Goal: Navigation & Orientation: Find specific page/section

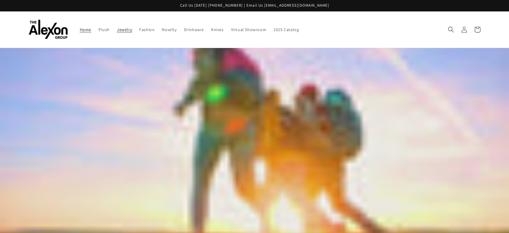
click at [117, 32] on span "Jewelry" at bounding box center [124, 29] width 15 height 5
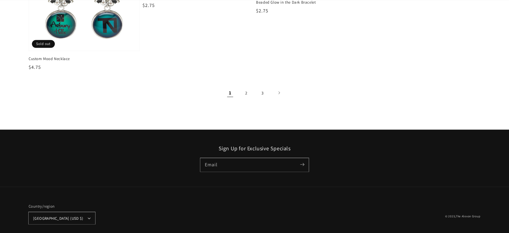
scroll to position [1071, 0]
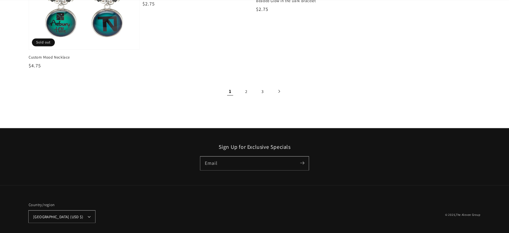
click at [280, 93] on icon "Next page" at bounding box center [279, 91] width 2 height 3
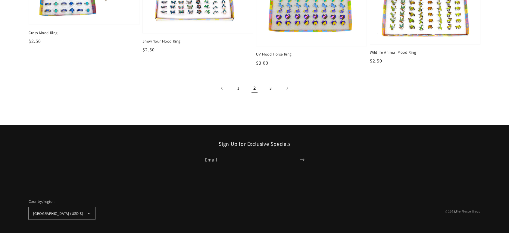
scroll to position [1239, 0]
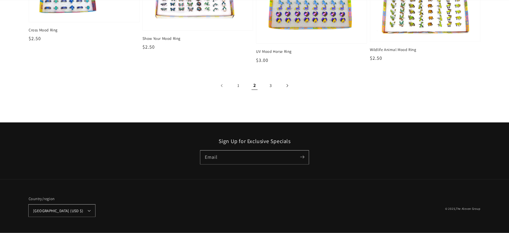
click at [288, 87] on icon "Next page" at bounding box center [288, 85] width 2 height 3
